Goal: Navigation & Orientation: Find specific page/section

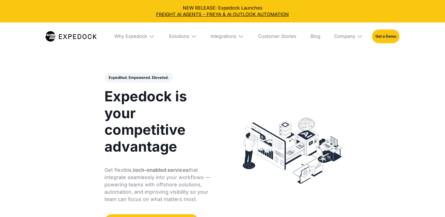
select select
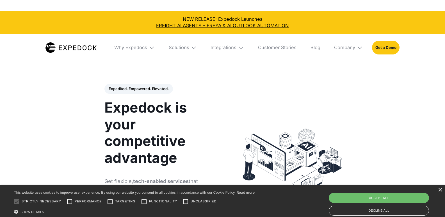
click at [387, 102] on header "Expedited. Empowered. Elevated. Automate Freight Document Extraction at 99.97% …" at bounding box center [222, 162] width 445 height 190
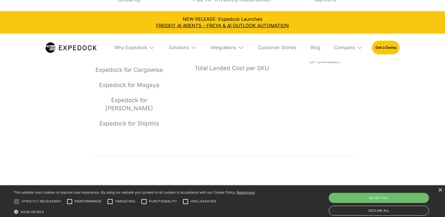
scroll to position [2234, 0]
click at [371, 201] on div "Accept all" at bounding box center [379, 198] width 100 height 10
checkbox input "true"
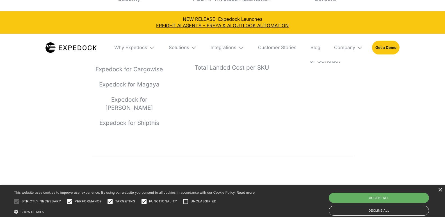
checkbox input "true"
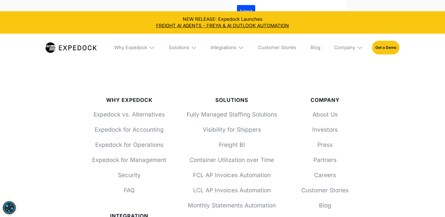
scroll to position [2101, 0]
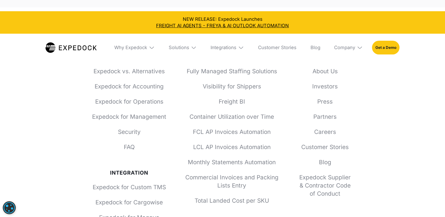
click at [335, 81] on div "About Us Investors Press Partners Careers Customer Stories Blog Expedock Suppli…" at bounding box center [325, 132] width 56 height 130
click at [334, 75] on link "About Us" at bounding box center [325, 71] width 56 height 8
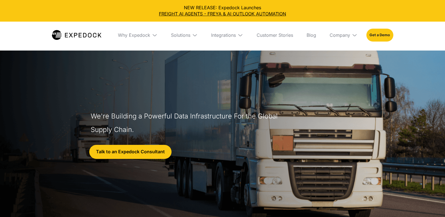
select select
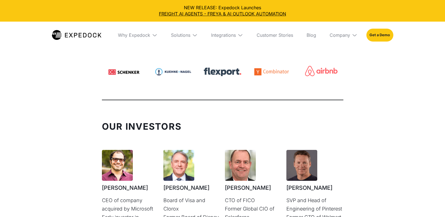
scroll to position [1545, 0]
